Goal: Information Seeking & Learning: Learn about a topic

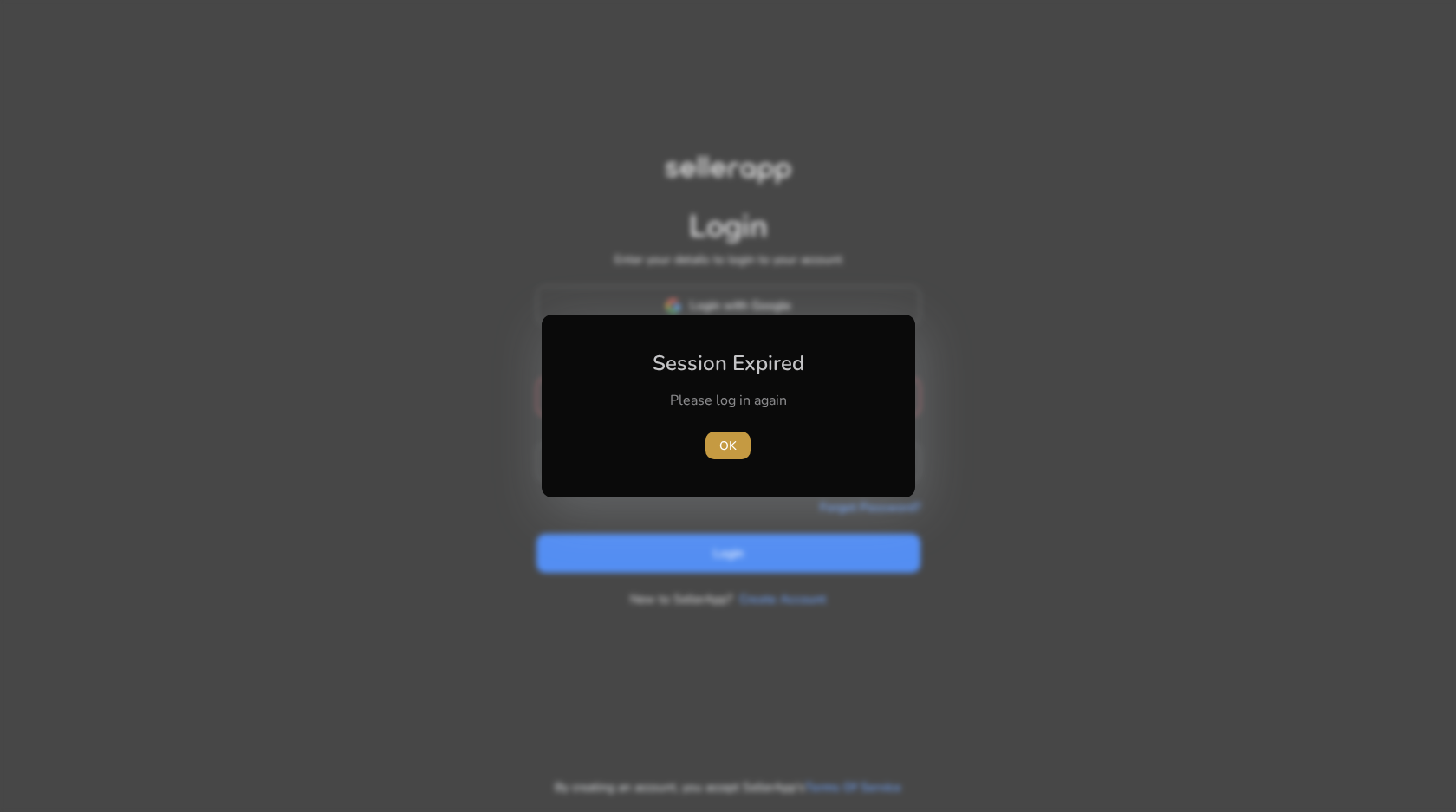
type input "**********"
click at [726, 447] on span "OK" at bounding box center [728, 446] width 17 height 18
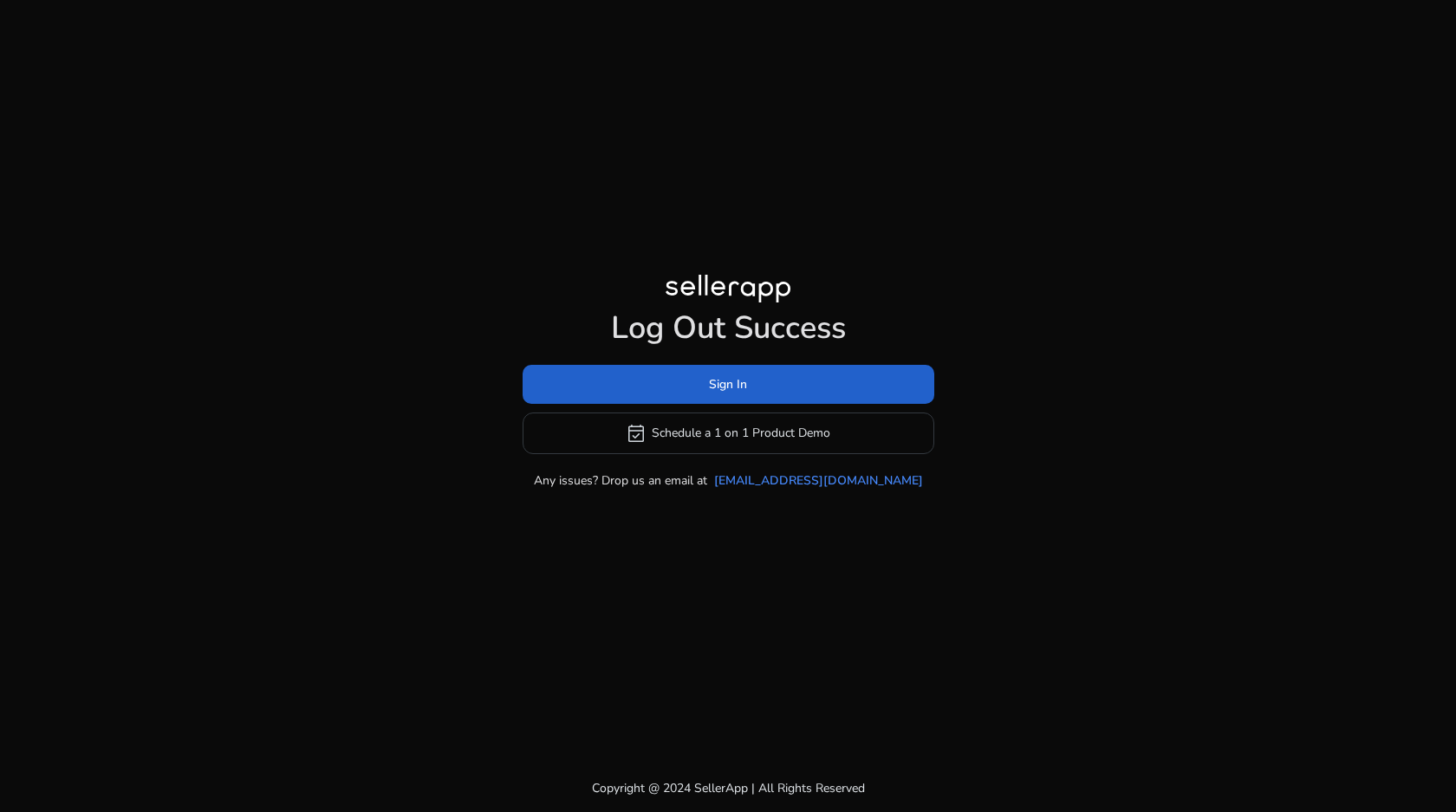
click at [701, 393] on span at bounding box center [729, 384] width 412 height 42
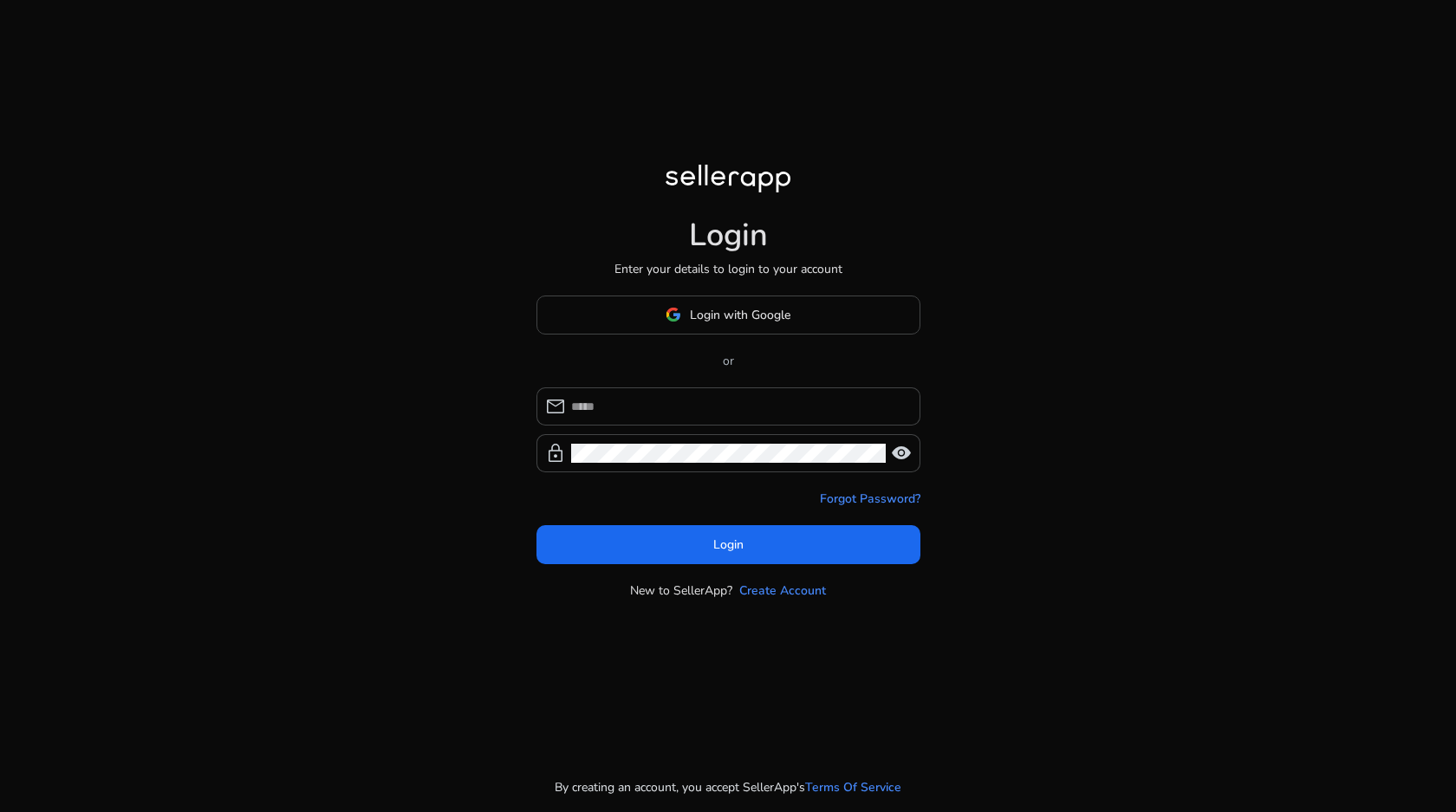
type input "**********"
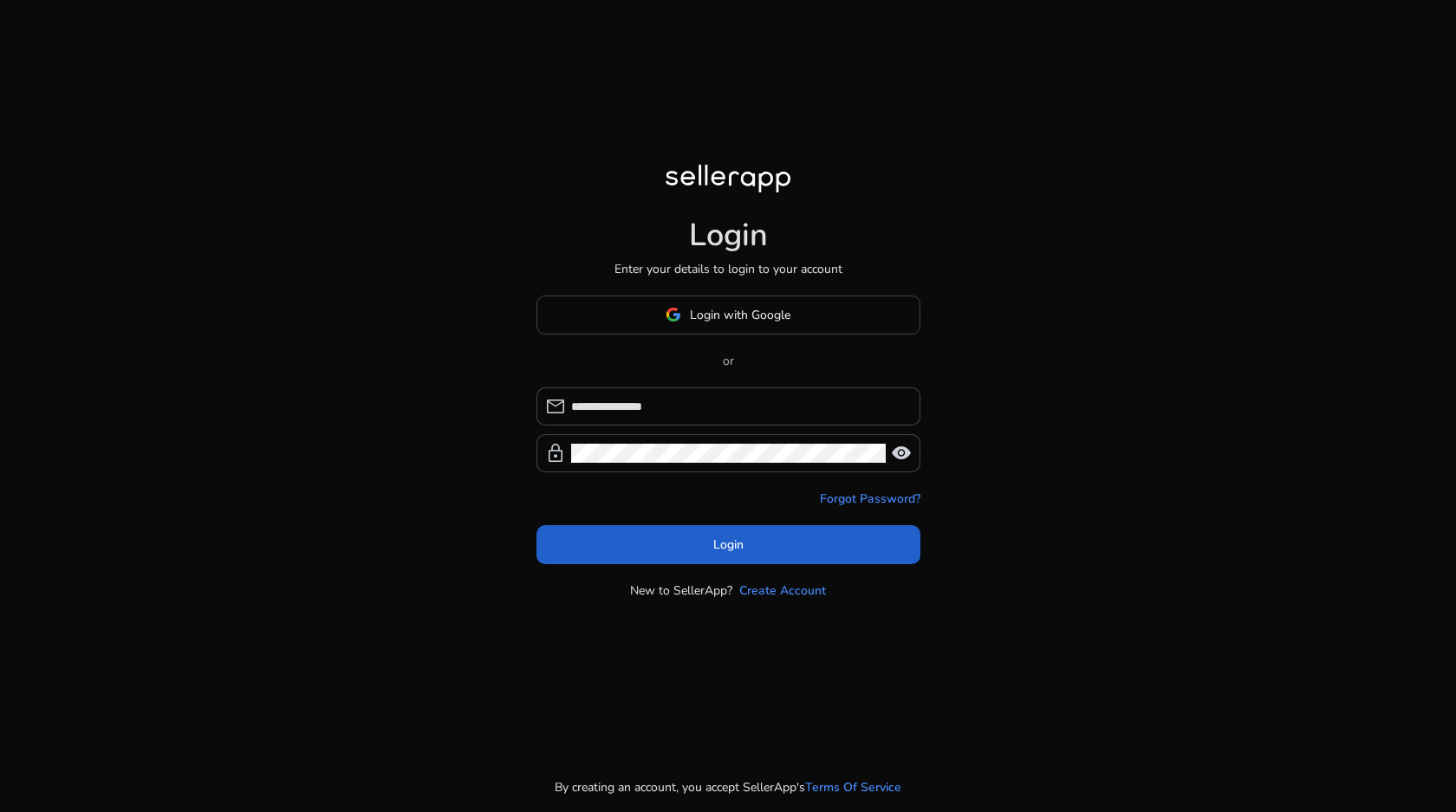
click at [671, 547] on span at bounding box center [729, 544] width 384 height 42
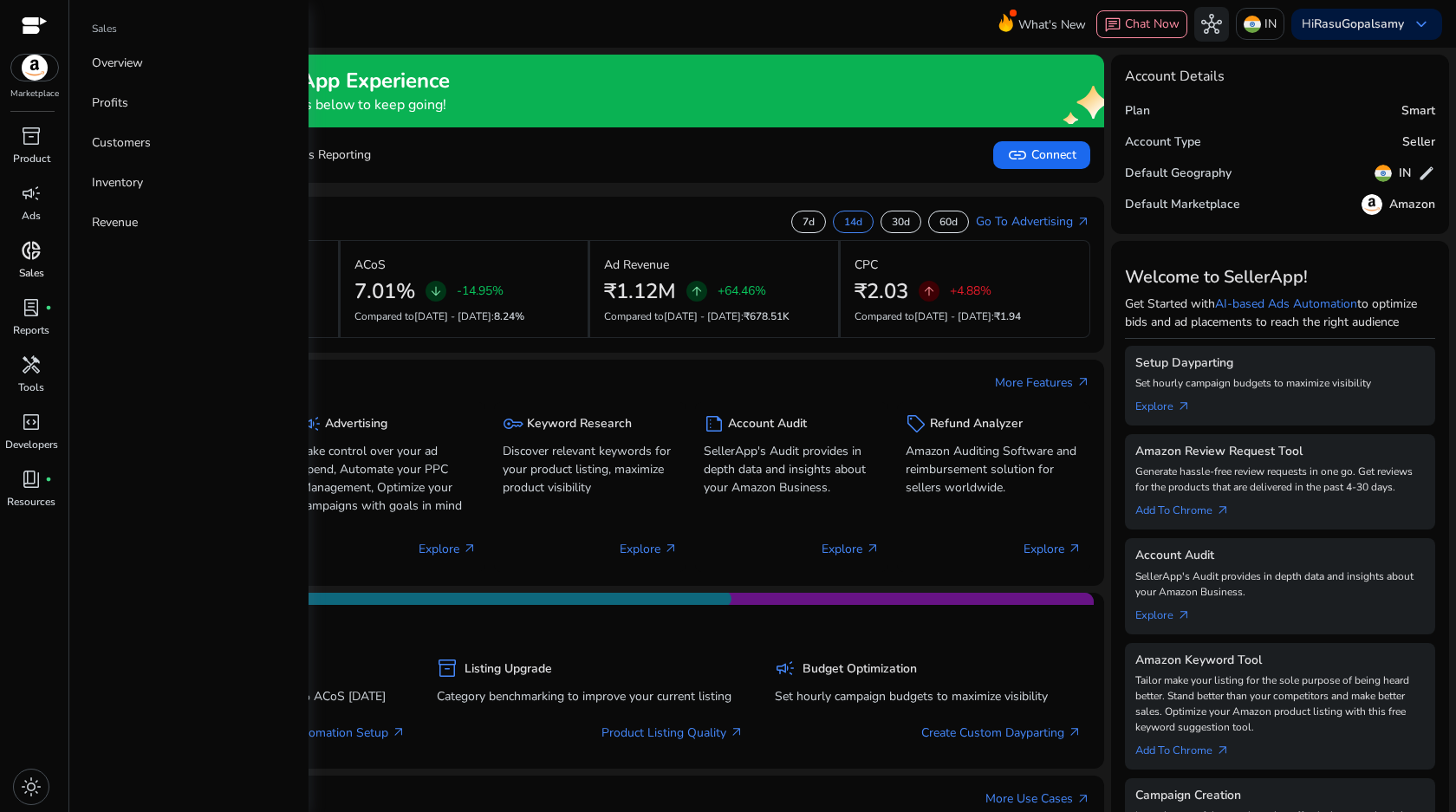
click at [38, 256] on span "donut_small" at bounding box center [31, 250] width 21 height 21
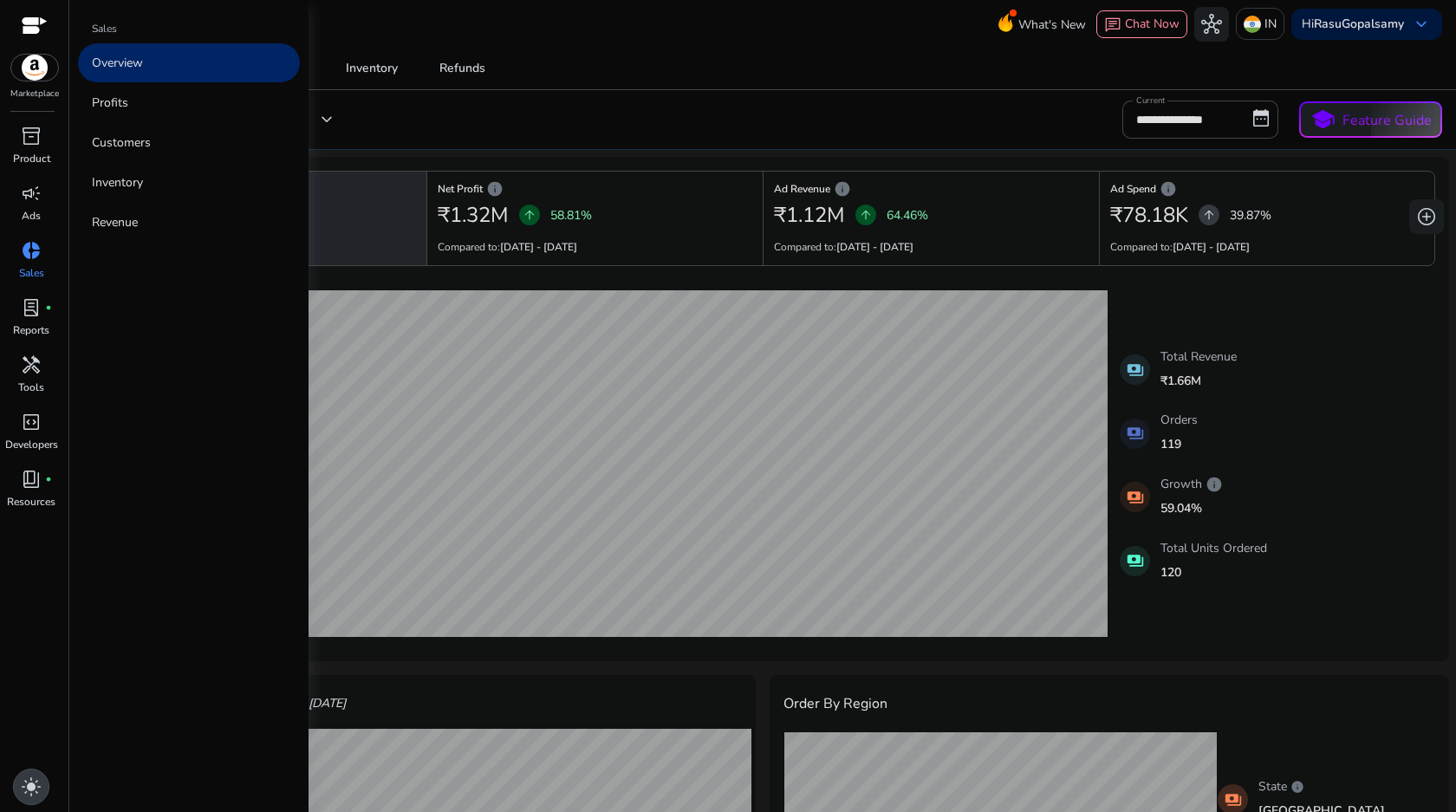
click at [34, 779] on span "light_mode" at bounding box center [31, 787] width 21 height 21
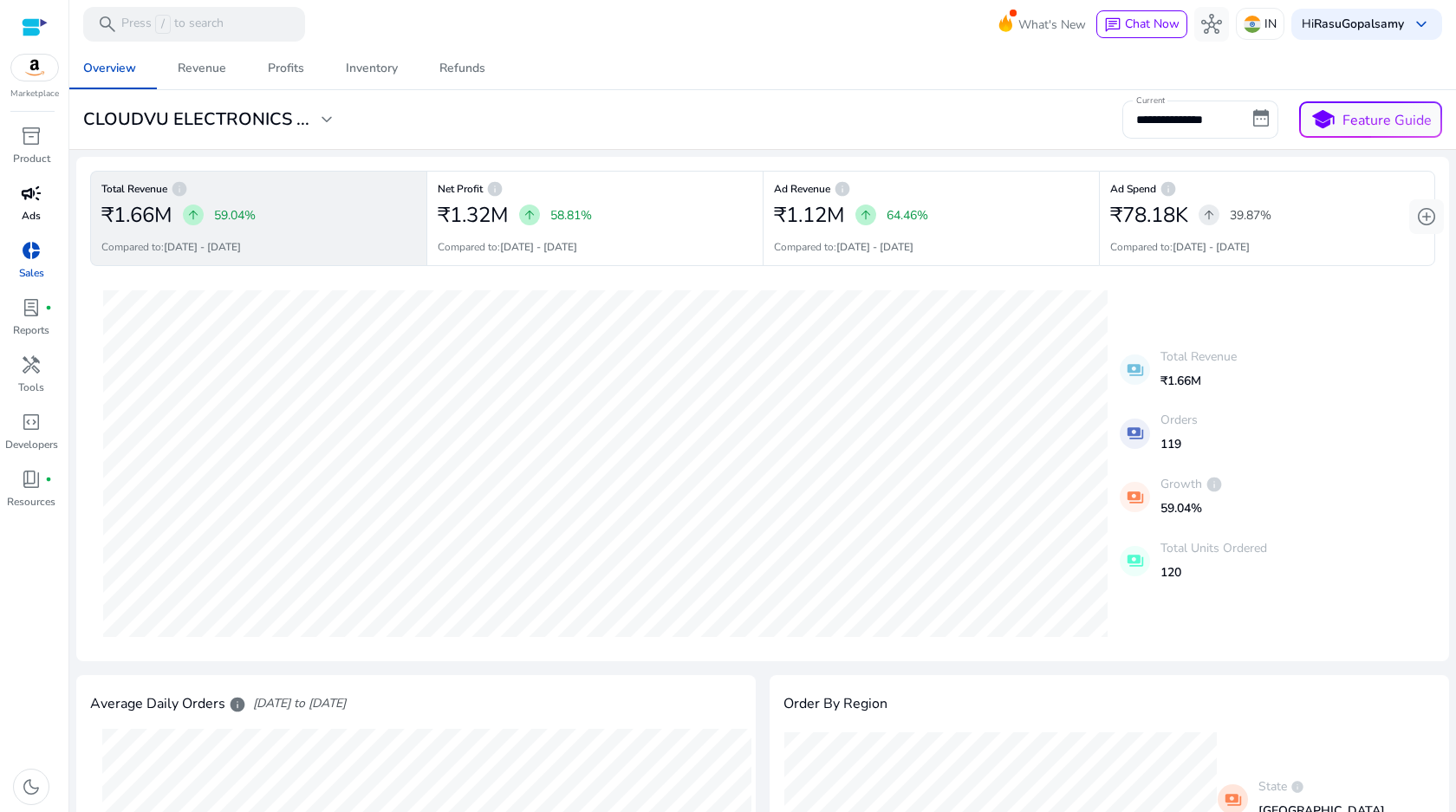
click at [42, 194] on div "campaign" at bounding box center [32, 193] width 49 height 28
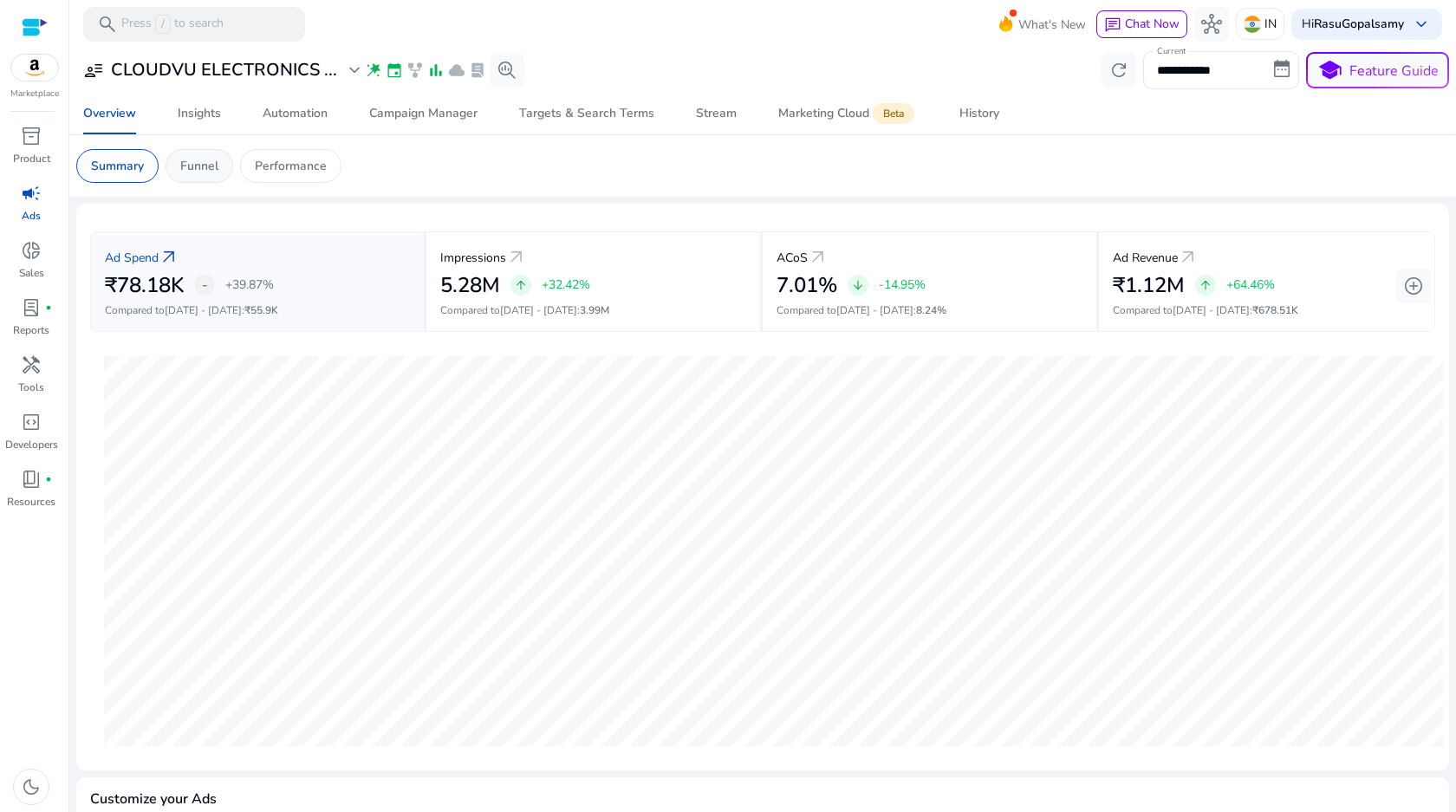
click at [206, 168] on p "Funnel" at bounding box center [199, 166] width 38 height 18
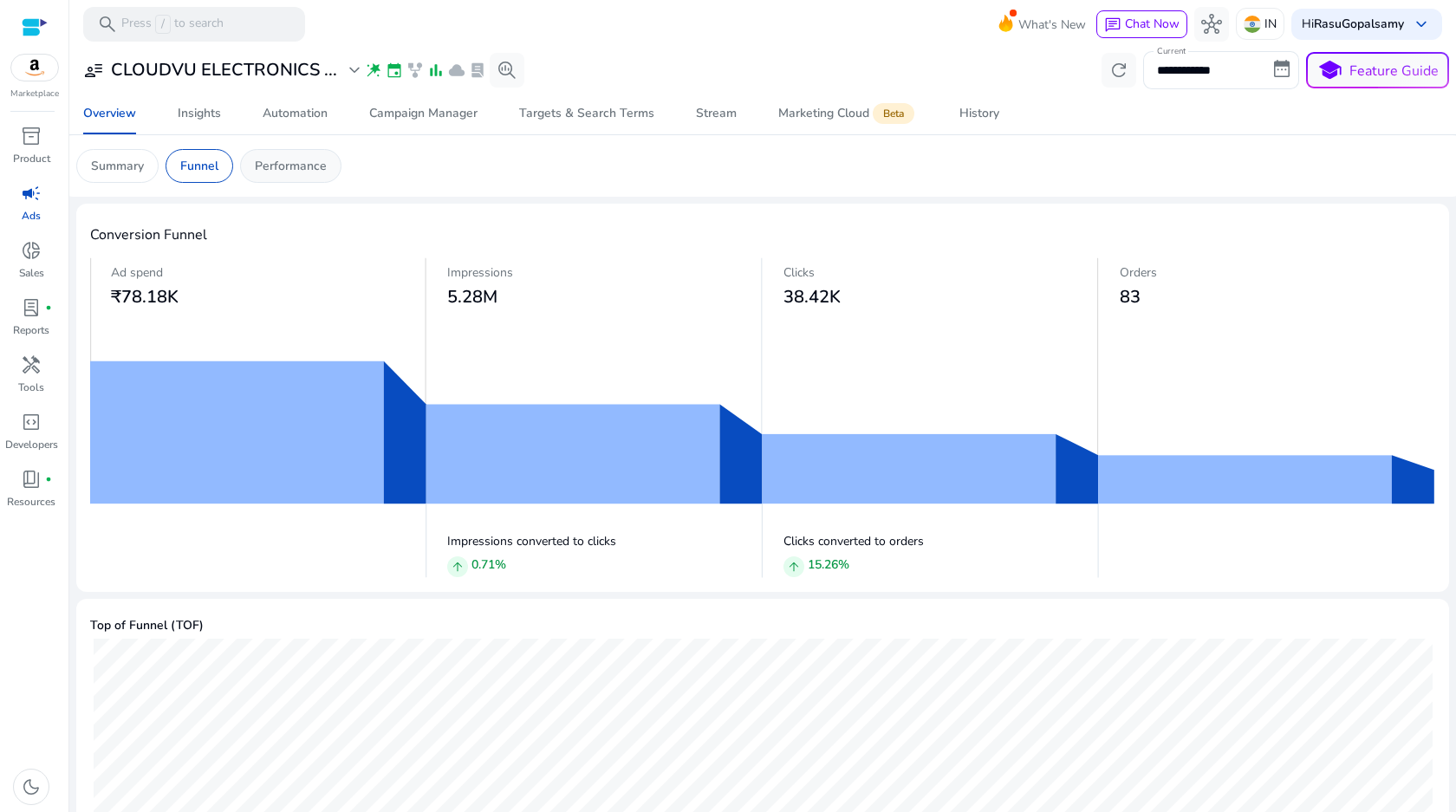
click at [297, 168] on p "Performance" at bounding box center [290, 166] width 72 height 18
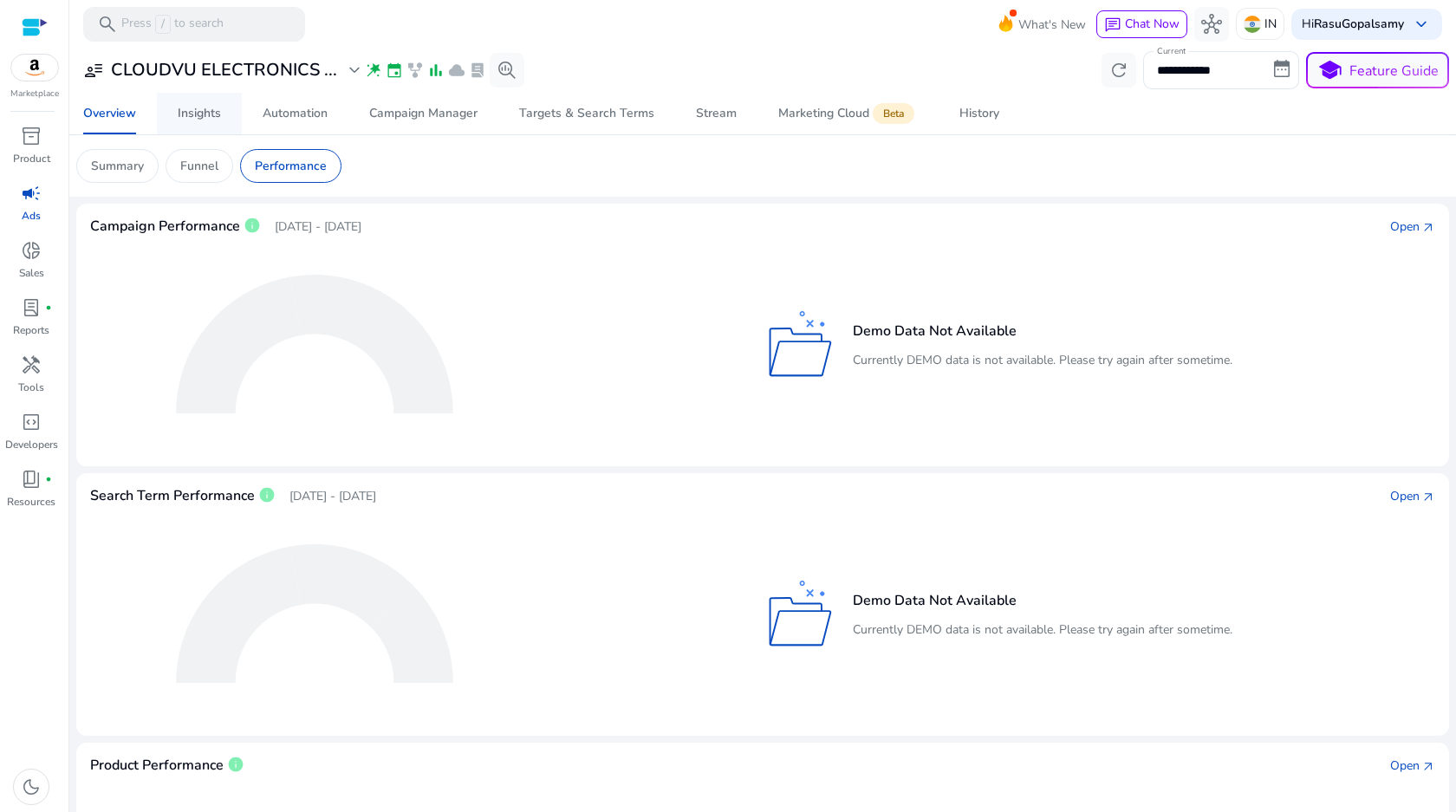
click at [180, 116] on div "Insights" at bounding box center [199, 113] width 44 height 12
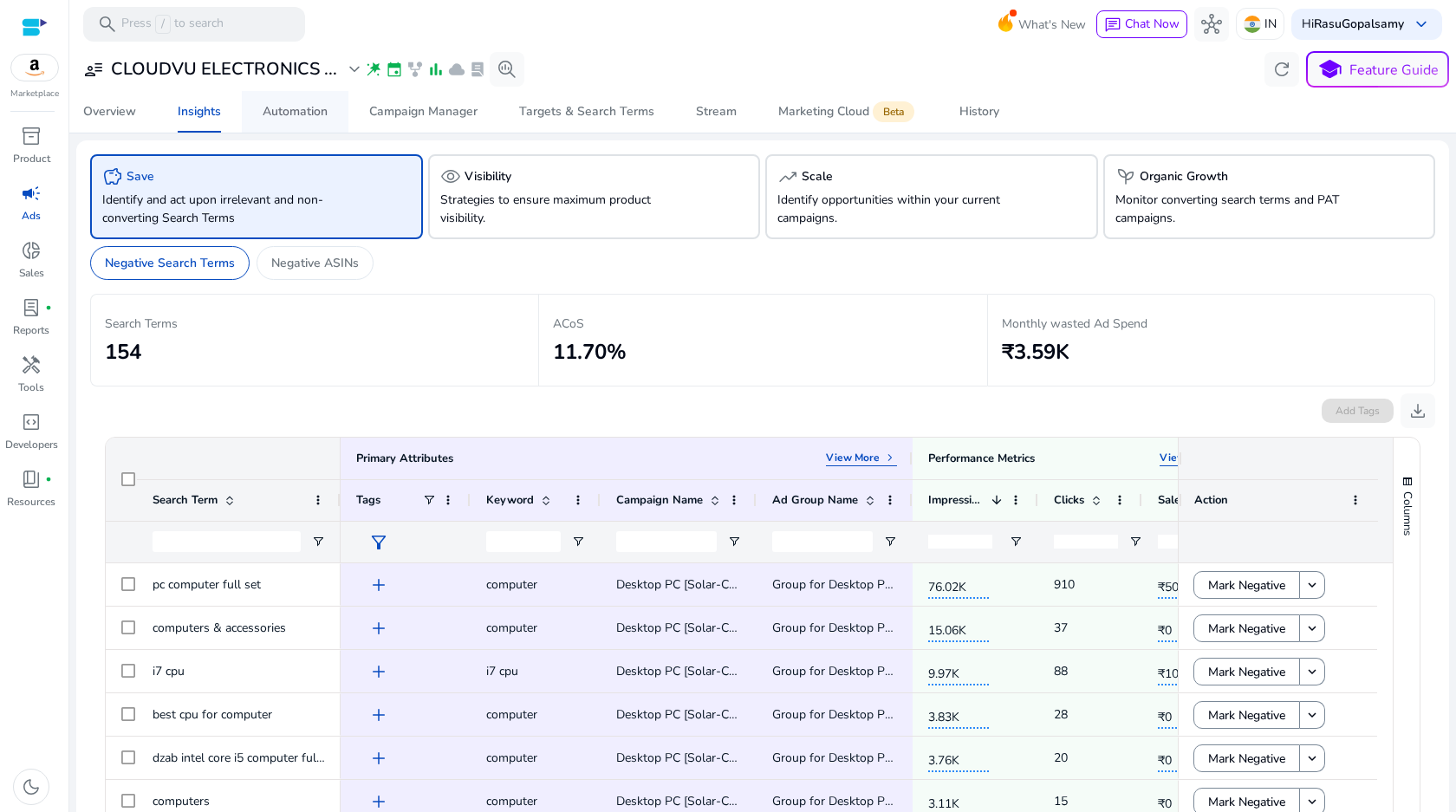
click at [275, 121] on span "Automation" at bounding box center [296, 111] width 65 height 42
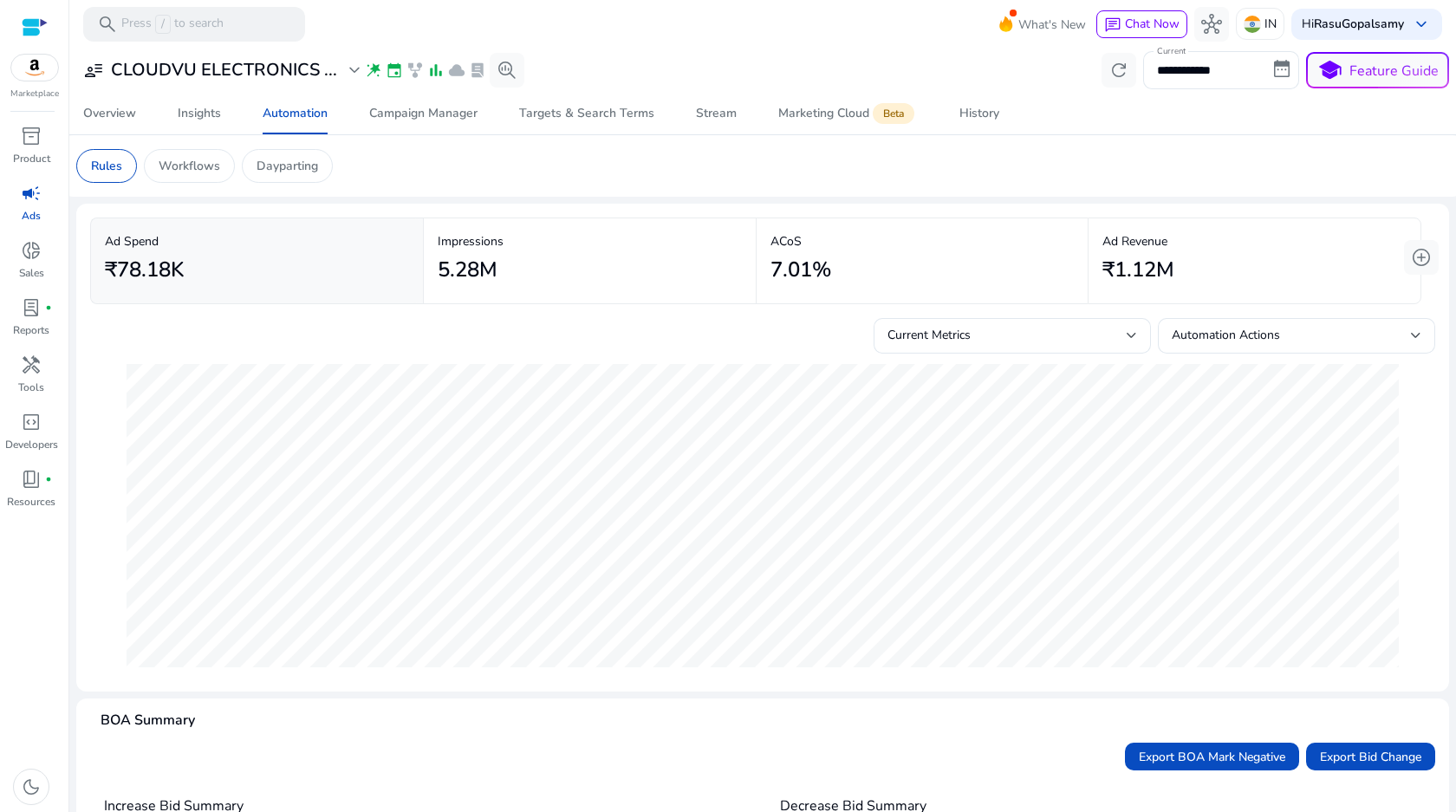
click at [792, 258] on h2 "7.01%" at bounding box center [801, 270] width 61 height 25
drag, startPoint x: 765, startPoint y: 241, endPoint x: 830, endPoint y: 266, distance: 69.6
click at [830, 266] on mat-card "ACoS 7.01%" at bounding box center [923, 261] width 332 height 85
click at [290, 168] on p "Dayparting" at bounding box center [287, 166] width 62 height 18
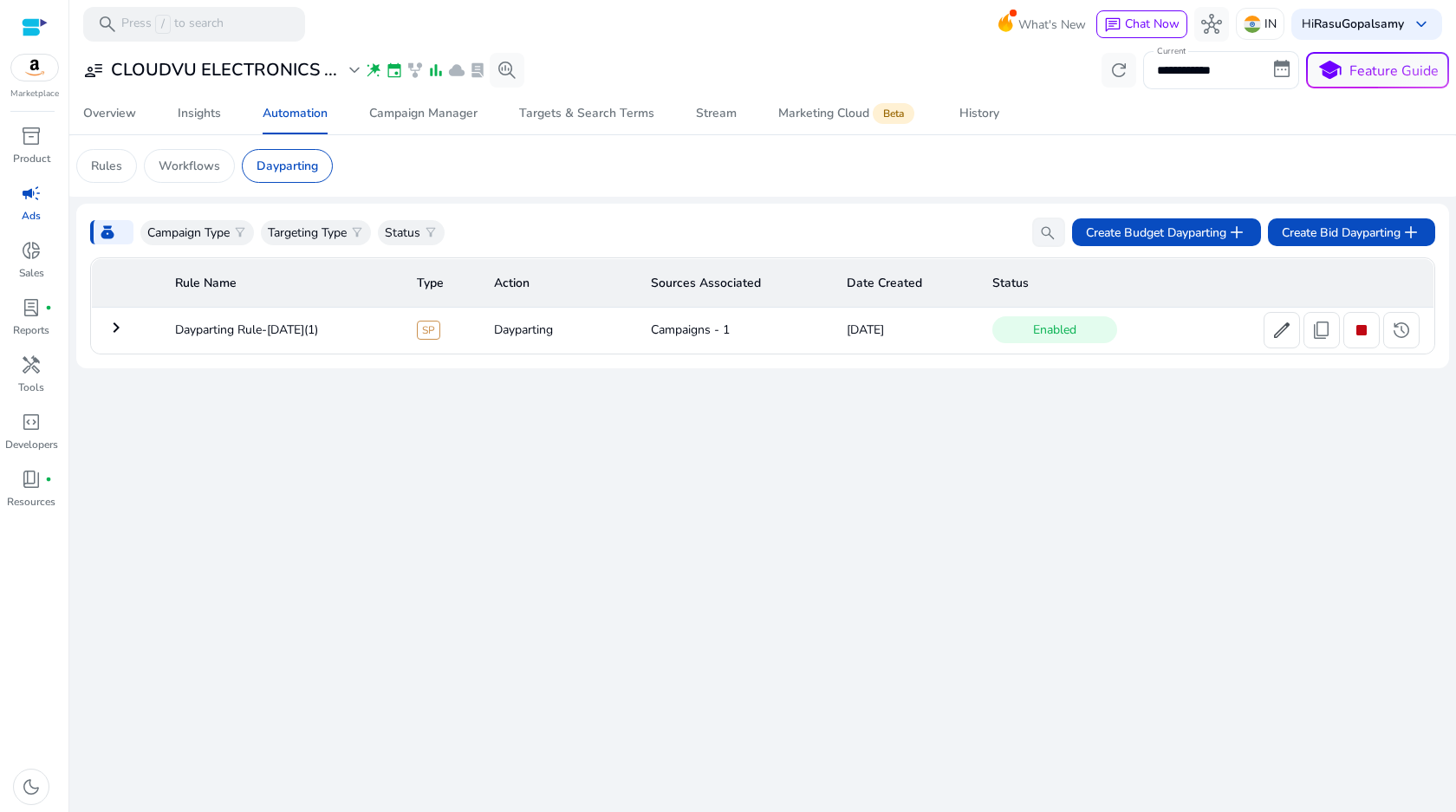
click at [112, 333] on mat-icon "keyboard_arrow_right" at bounding box center [116, 327] width 21 height 21
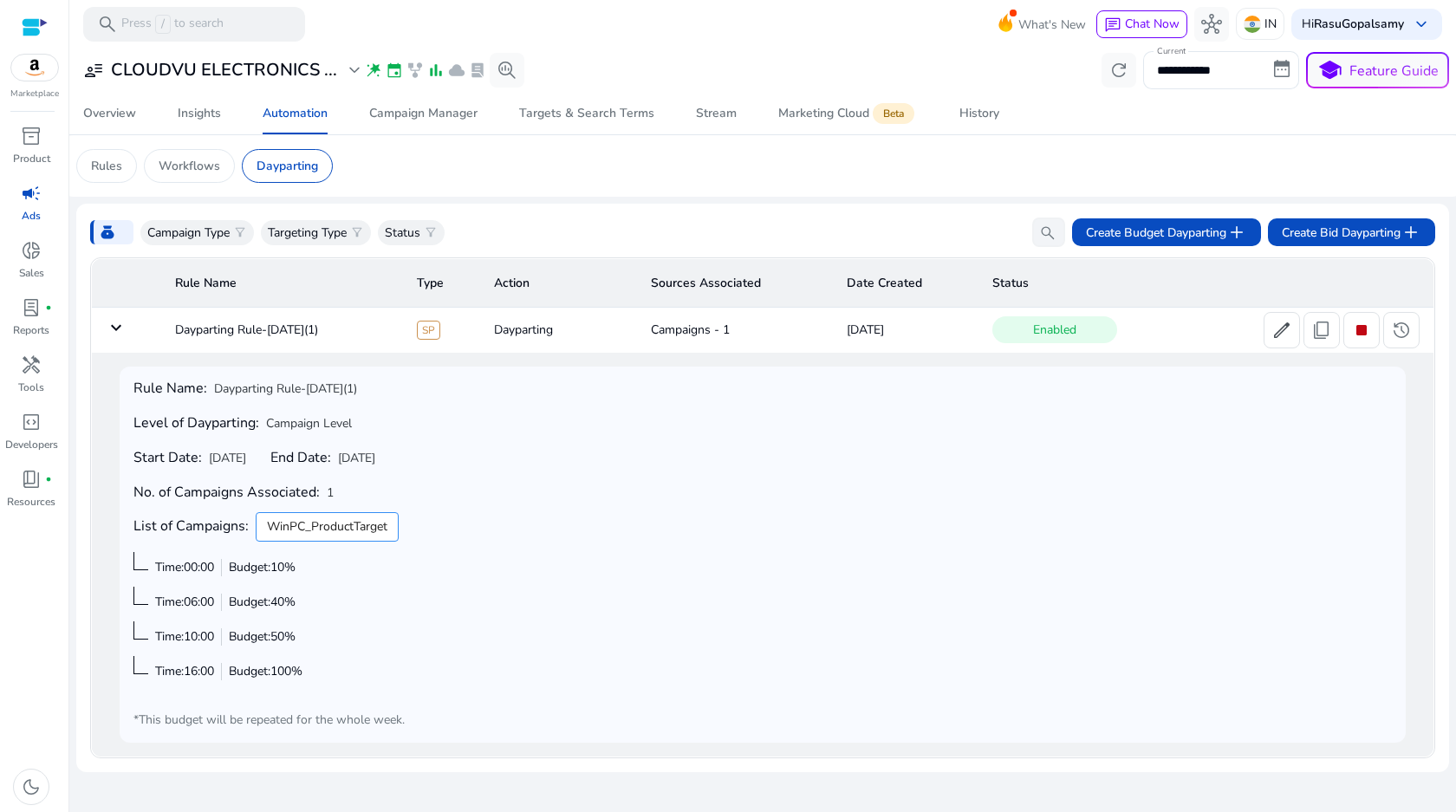
click at [112, 333] on mat-icon "keyboard_arrow_down" at bounding box center [116, 327] width 21 height 21
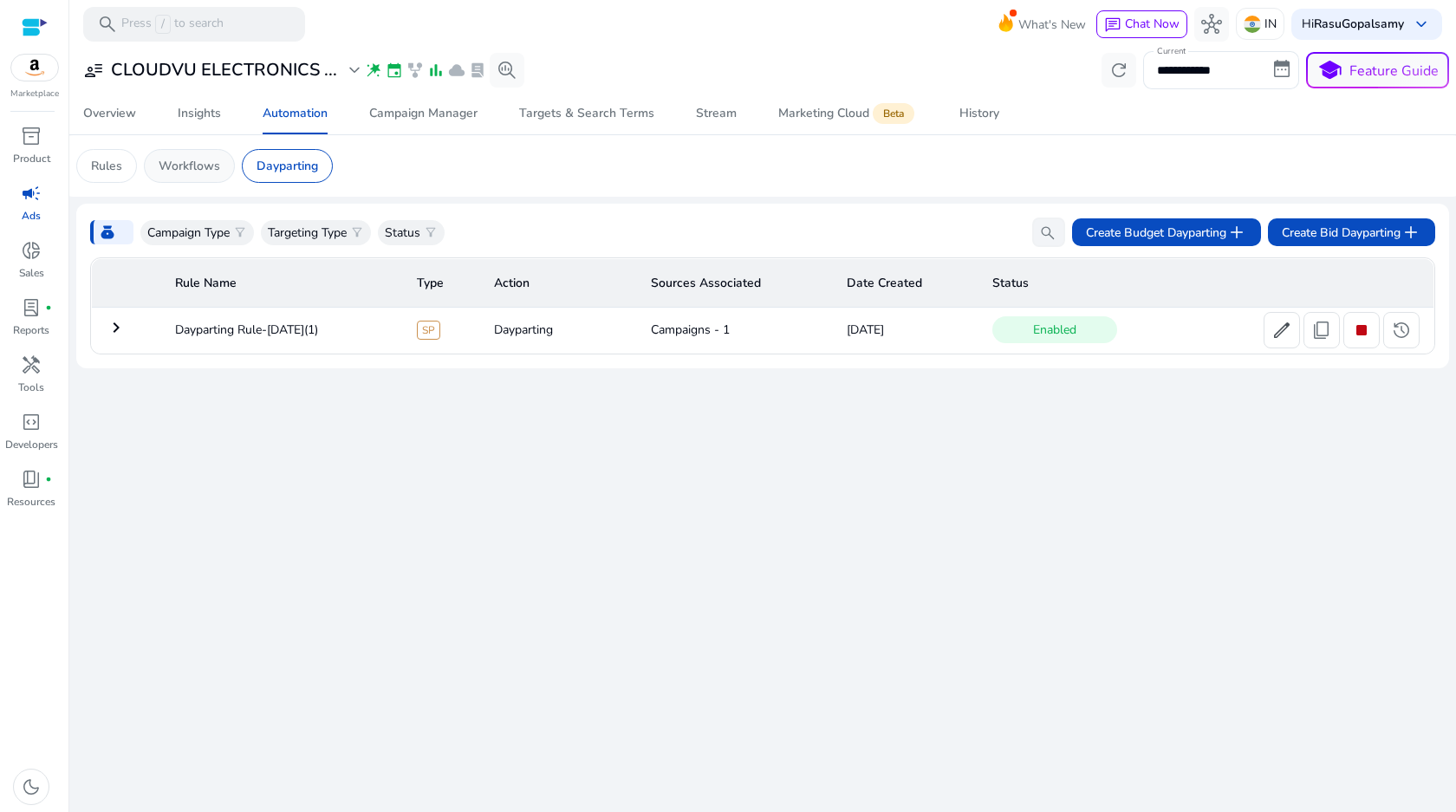
click at [191, 171] on p "Workflows" at bounding box center [189, 166] width 62 height 18
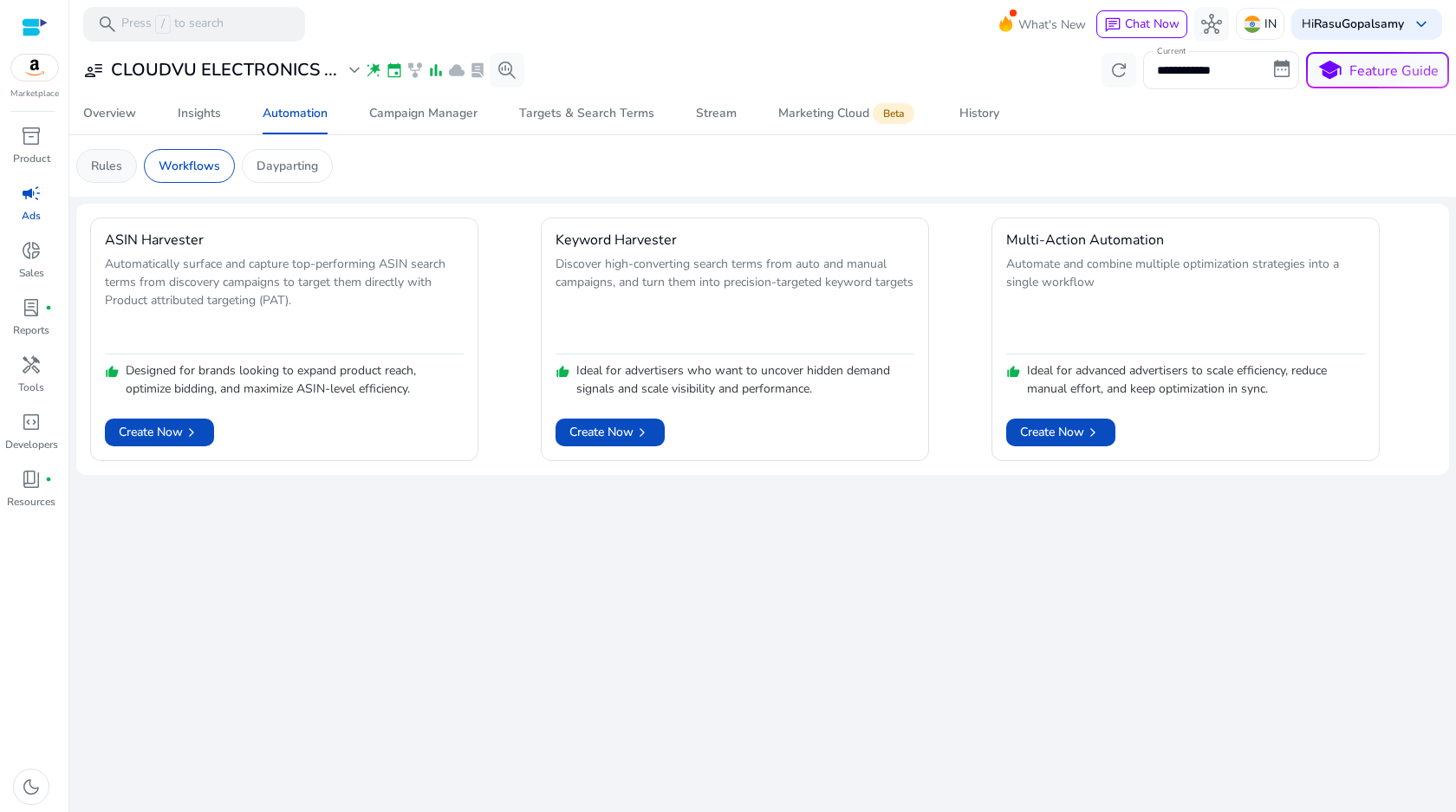
click at [94, 160] on p "Rules" at bounding box center [106, 166] width 31 height 18
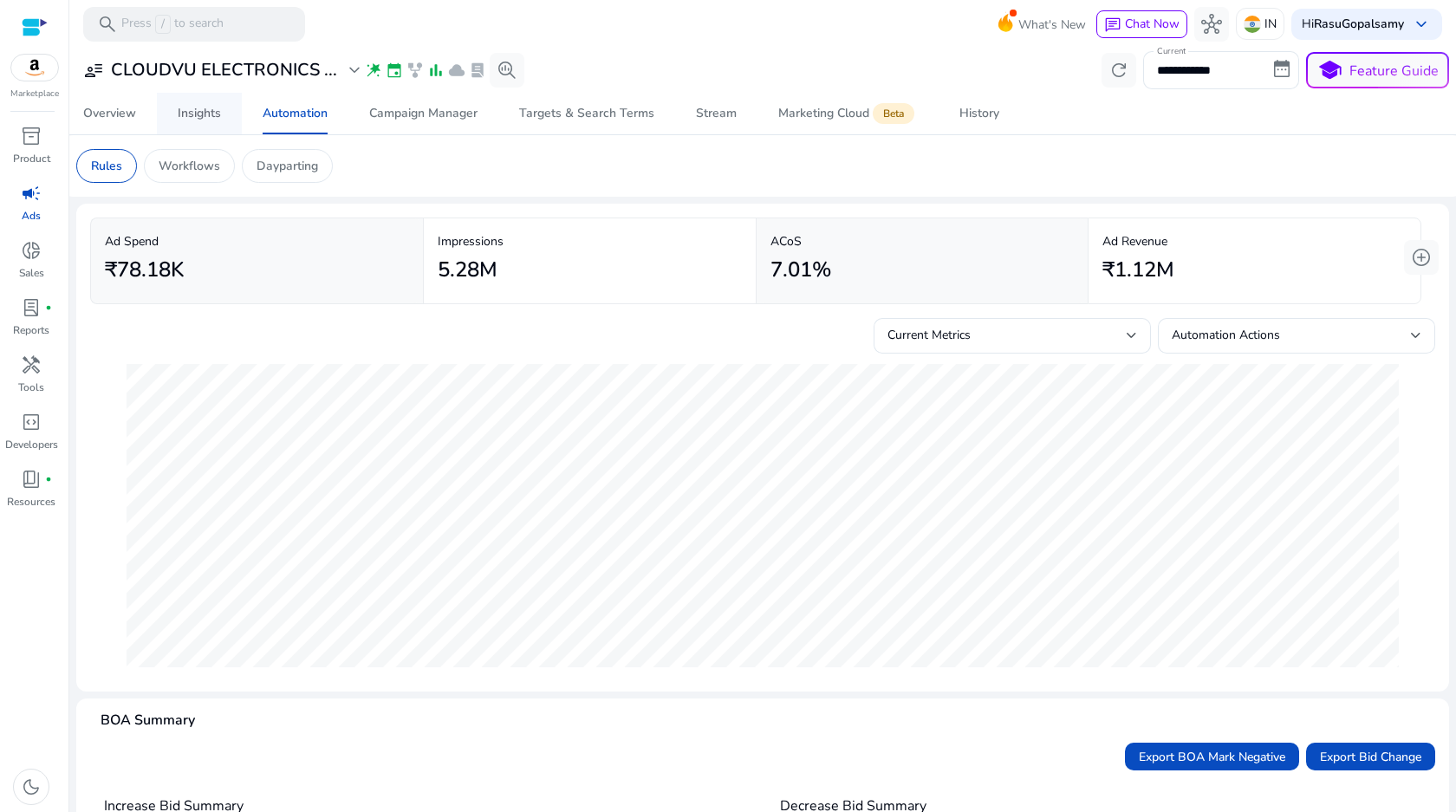
click at [207, 122] on span "Insights" at bounding box center [199, 113] width 44 height 42
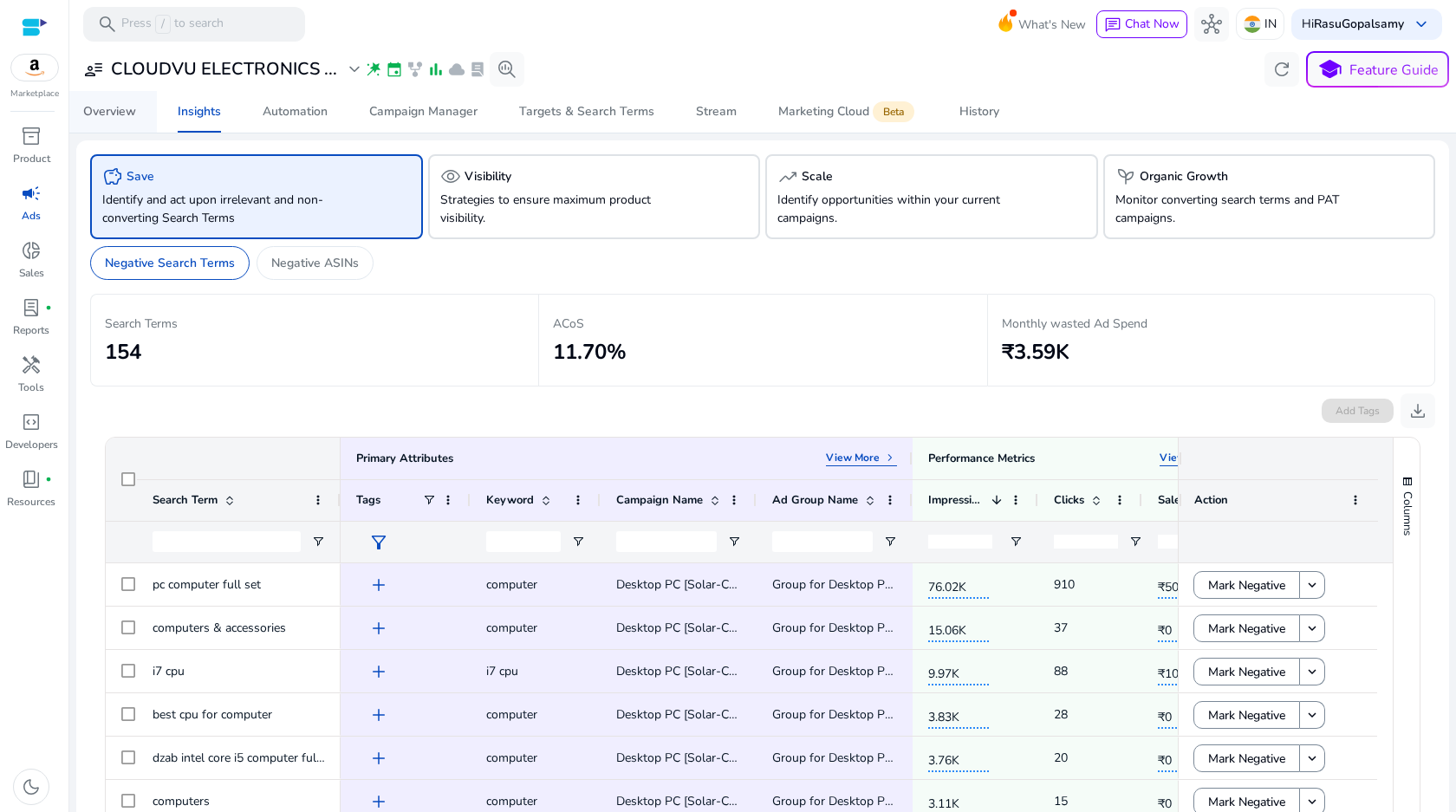
click at [118, 118] on div "Overview" at bounding box center [110, 111] width 53 height 12
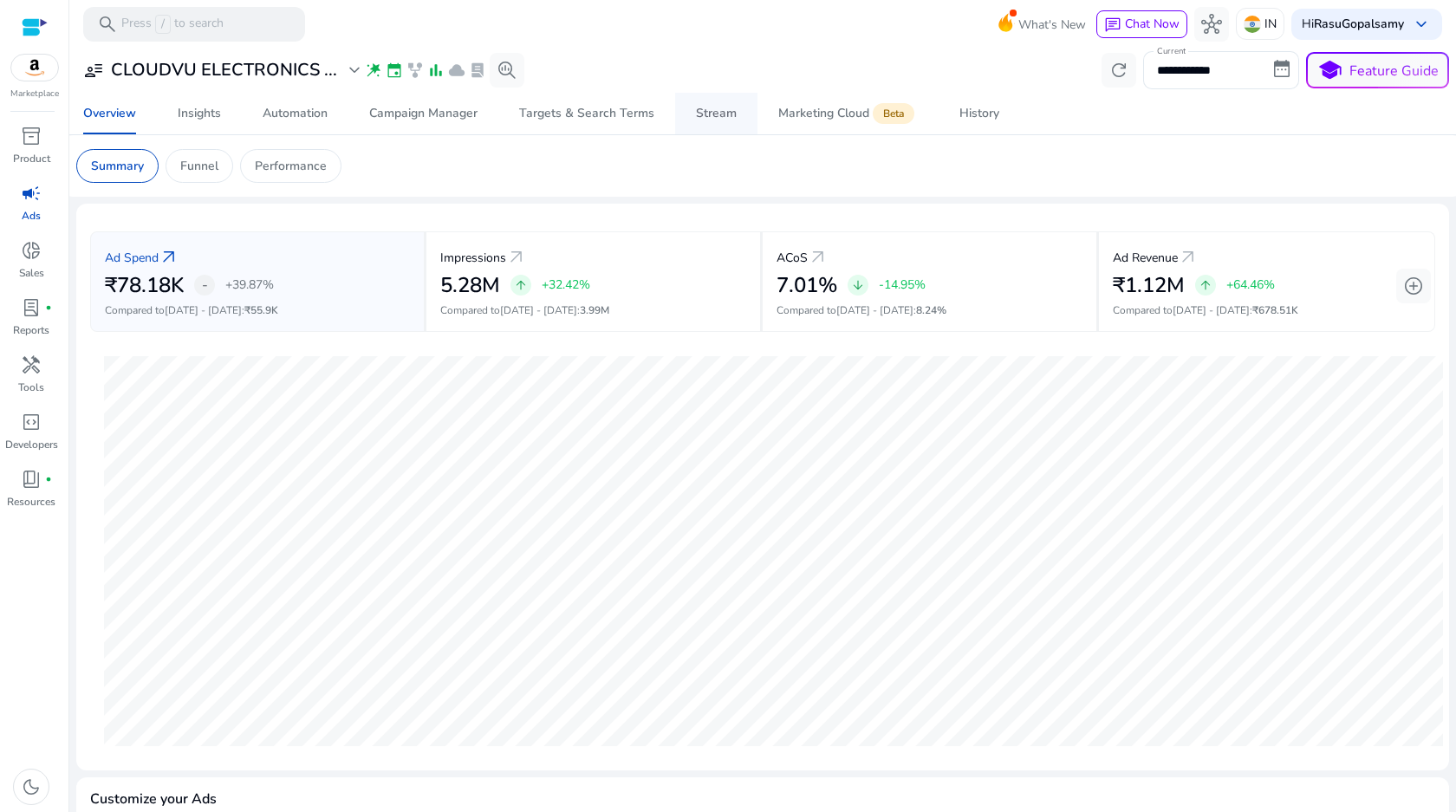
click at [708, 117] on div "Stream" at bounding box center [716, 113] width 41 height 12
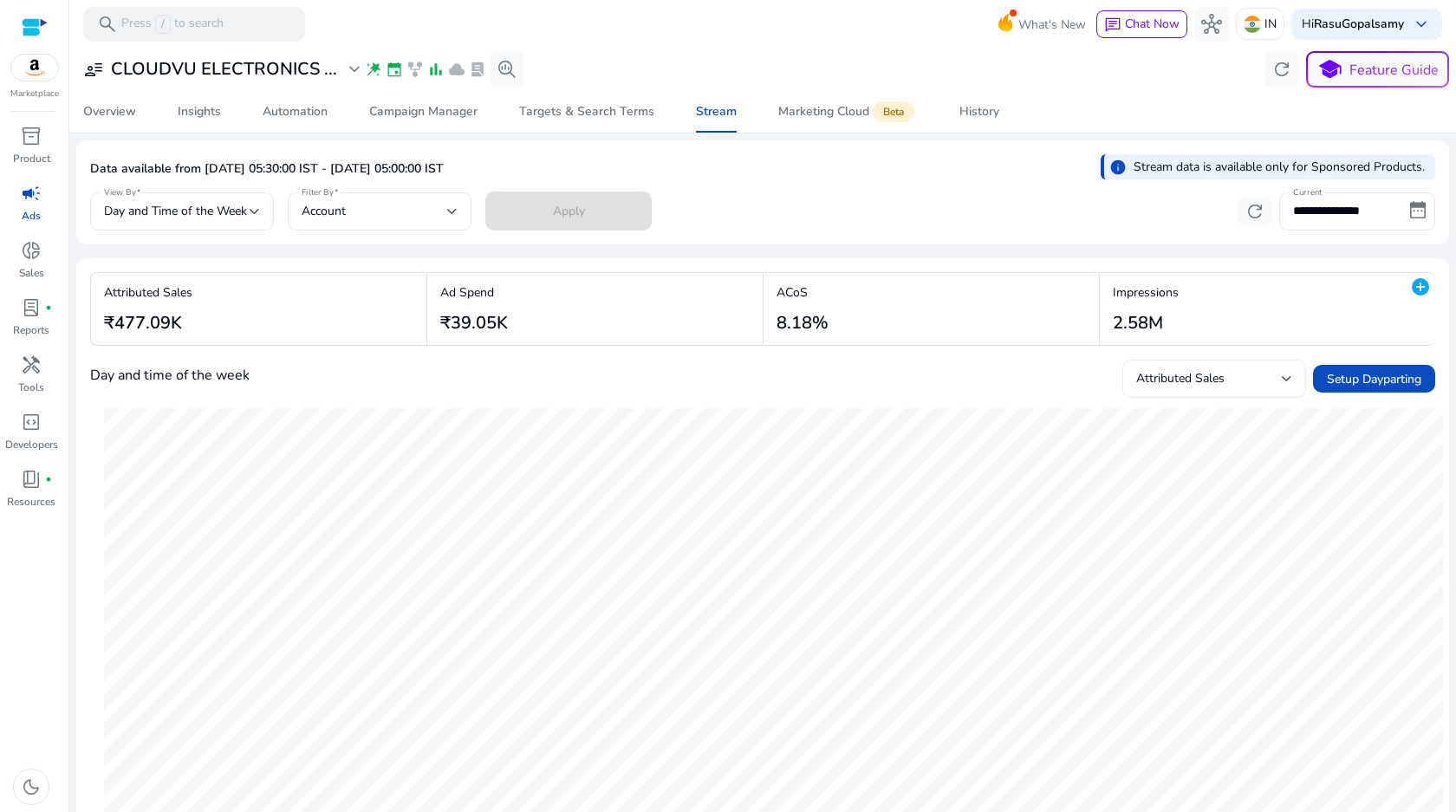
click at [1224, 389] on div "Attributed Sales" at bounding box center [1214, 379] width 156 height 38
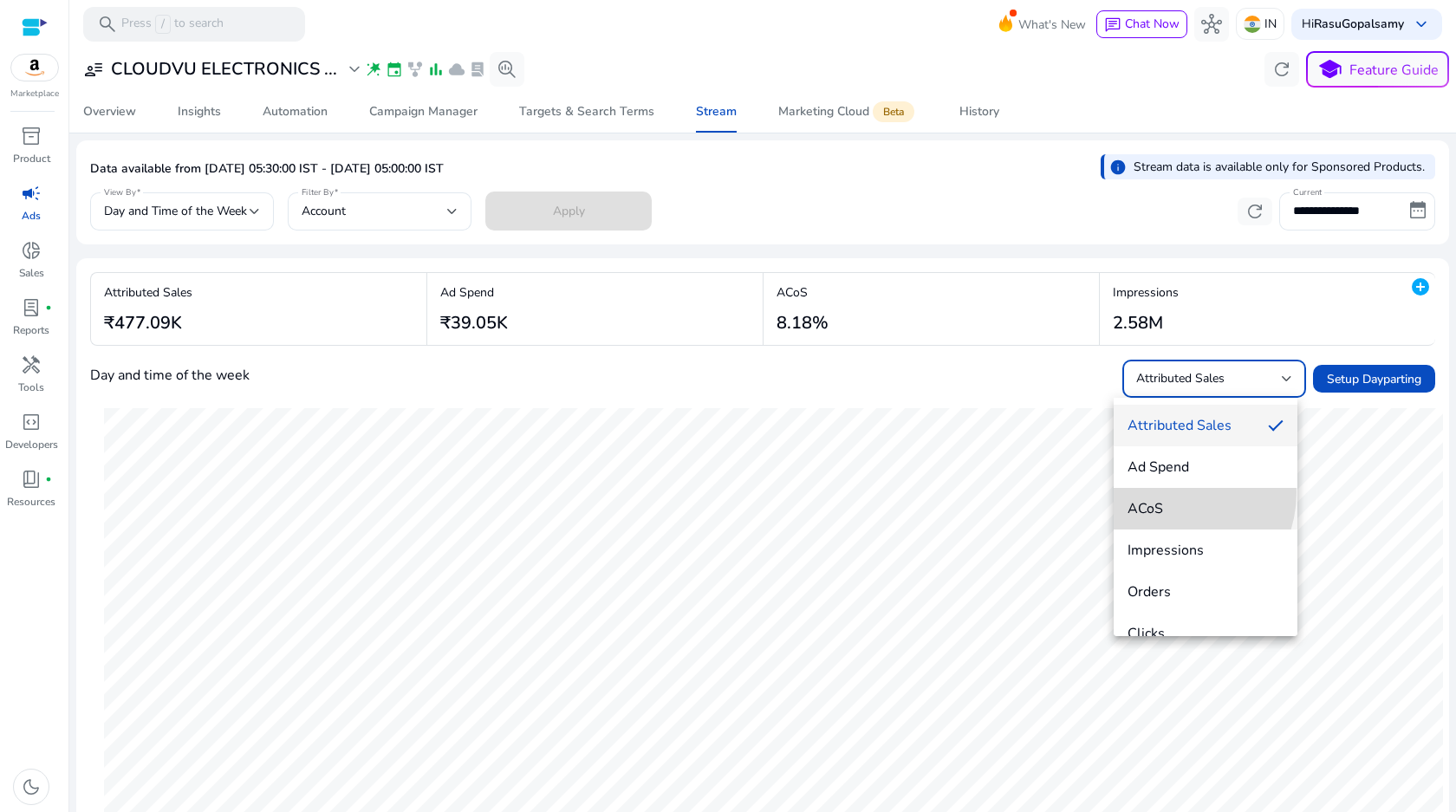
click at [1167, 492] on mat-option "ACoS" at bounding box center [1206, 508] width 184 height 42
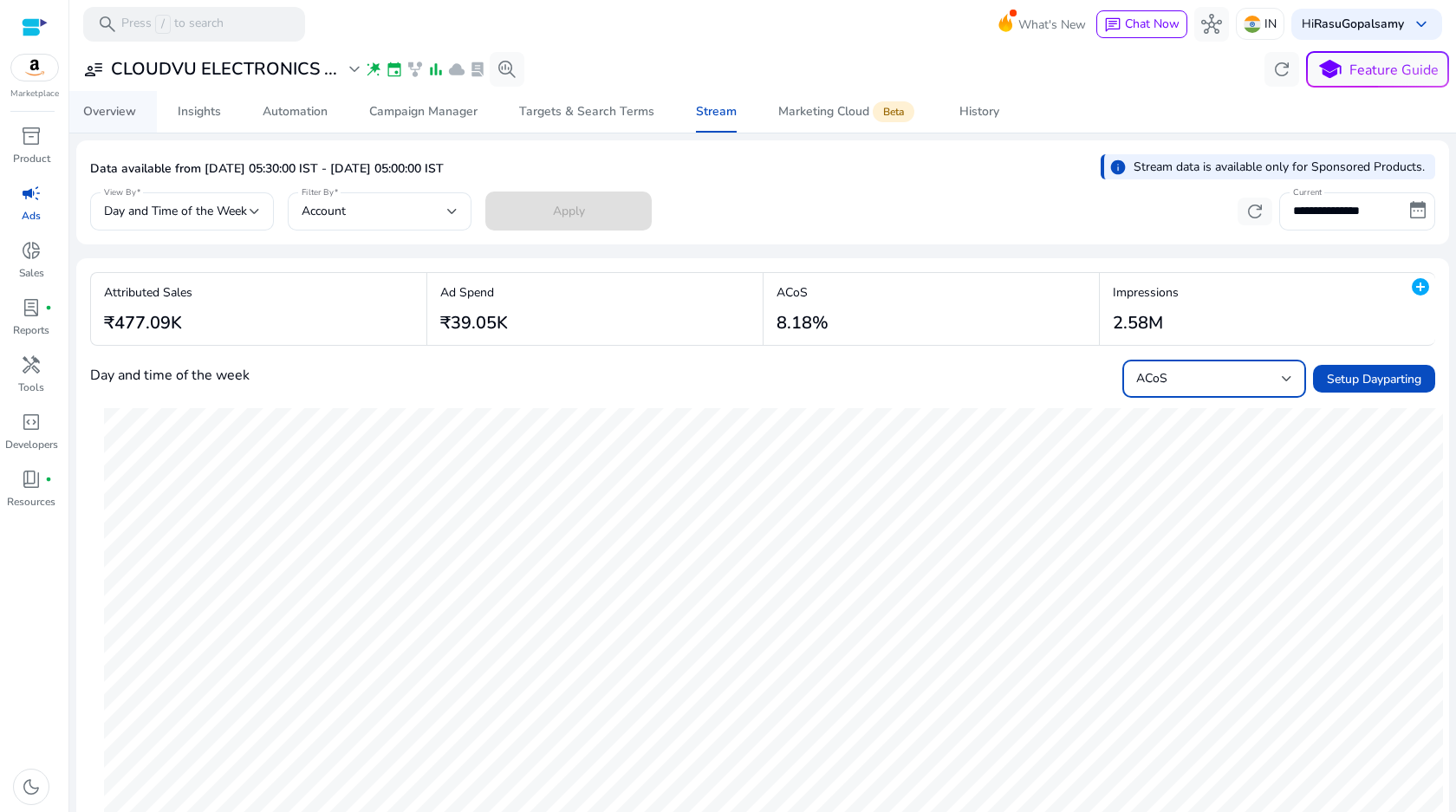
click at [91, 106] on div "Overview" at bounding box center [110, 111] width 53 height 12
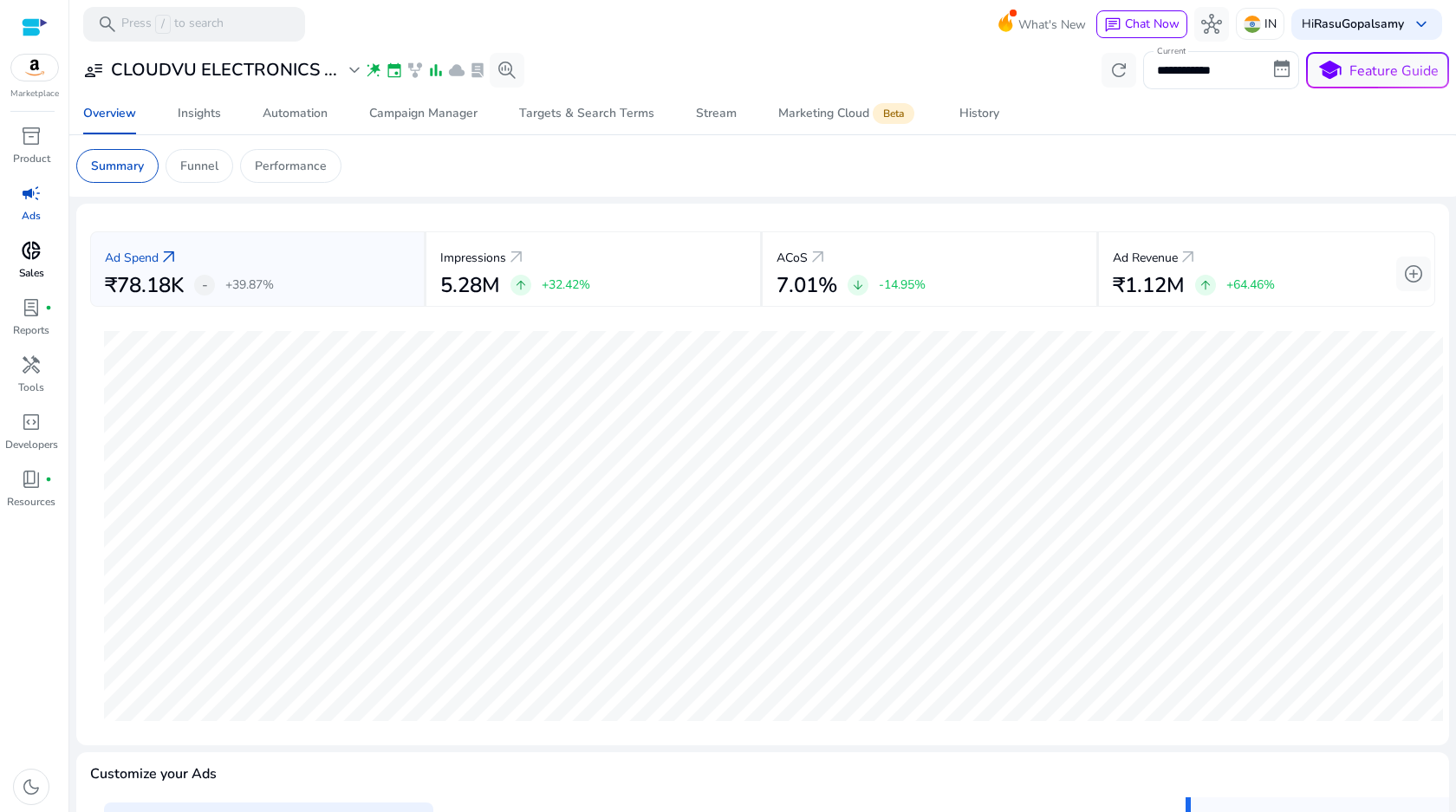
click at [30, 257] on span "donut_small" at bounding box center [31, 250] width 21 height 21
